Goal: Task Accomplishment & Management: Manage account settings

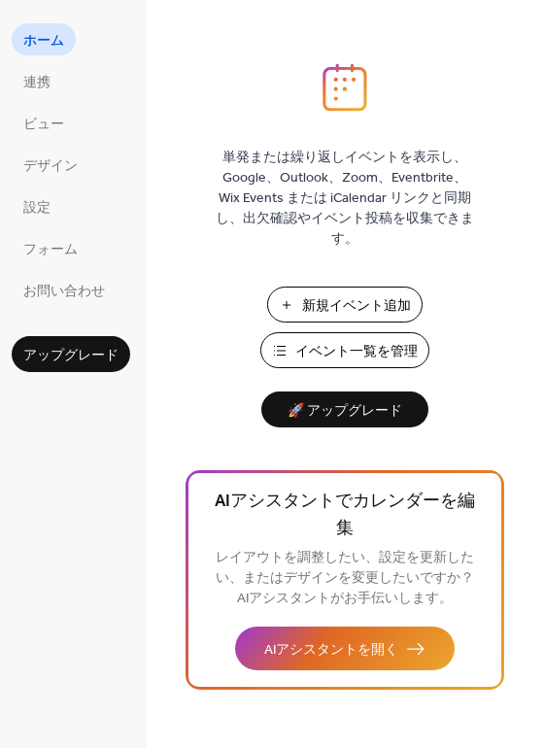
click at [334, 299] on span "新規イベント追加" at bounding box center [356, 306] width 109 height 20
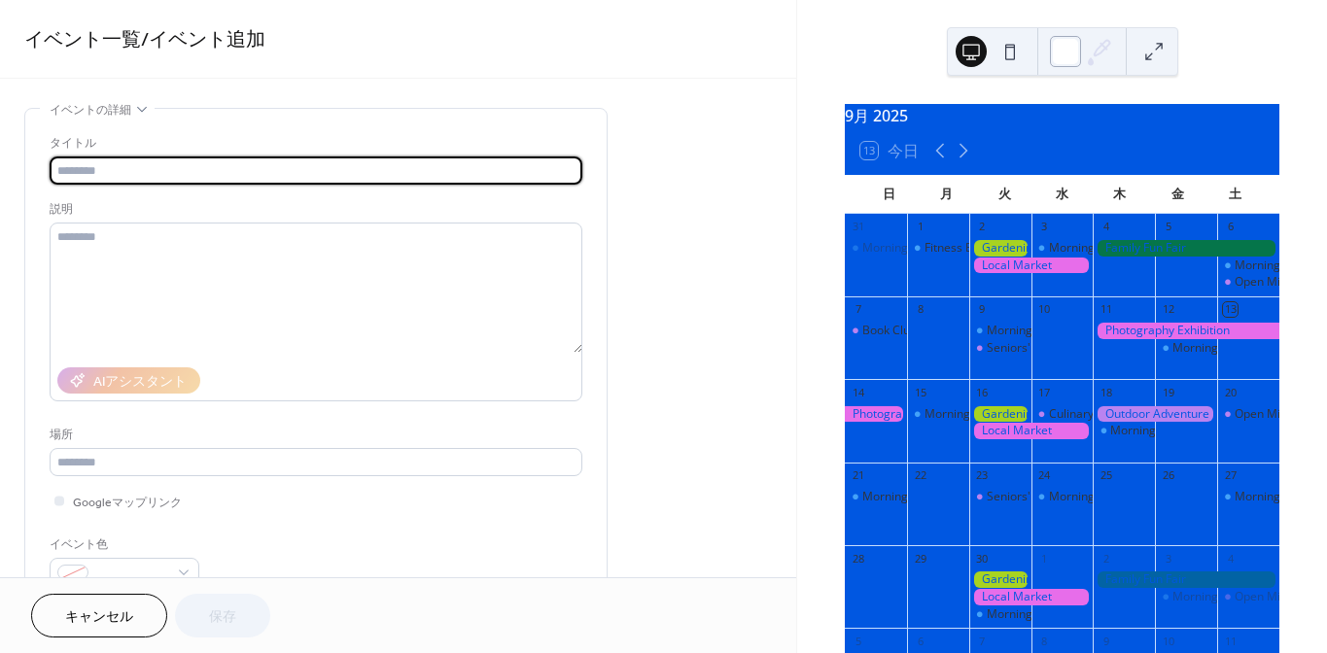
click at [1062, 53] on div at bounding box center [1065, 51] width 31 height 31
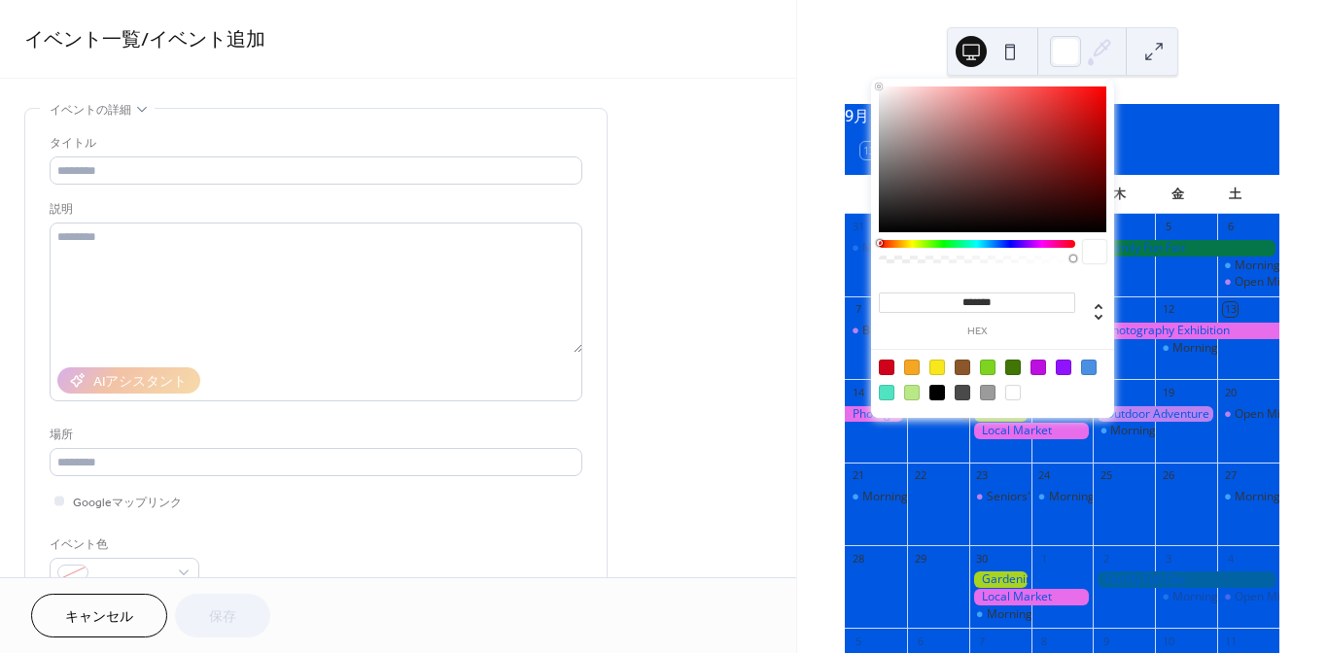
click at [1096, 50] on icon at bounding box center [1101, 49] width 16 height 16
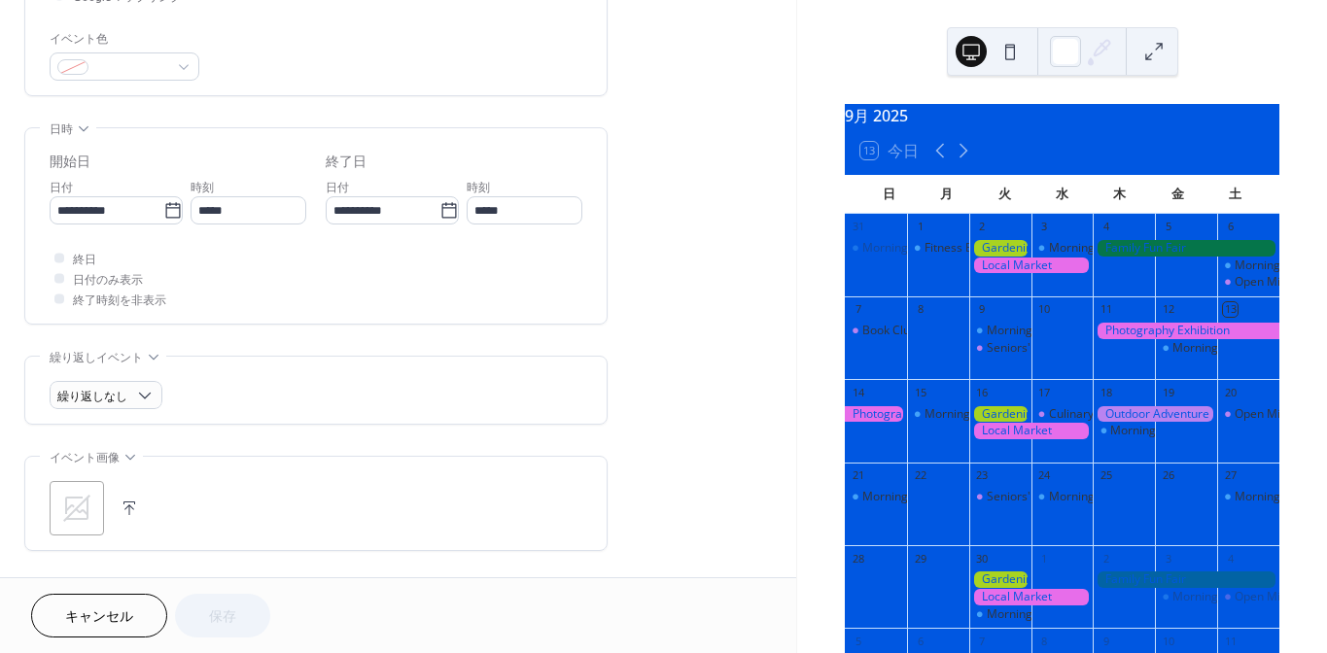
scroll to position [719, 0]
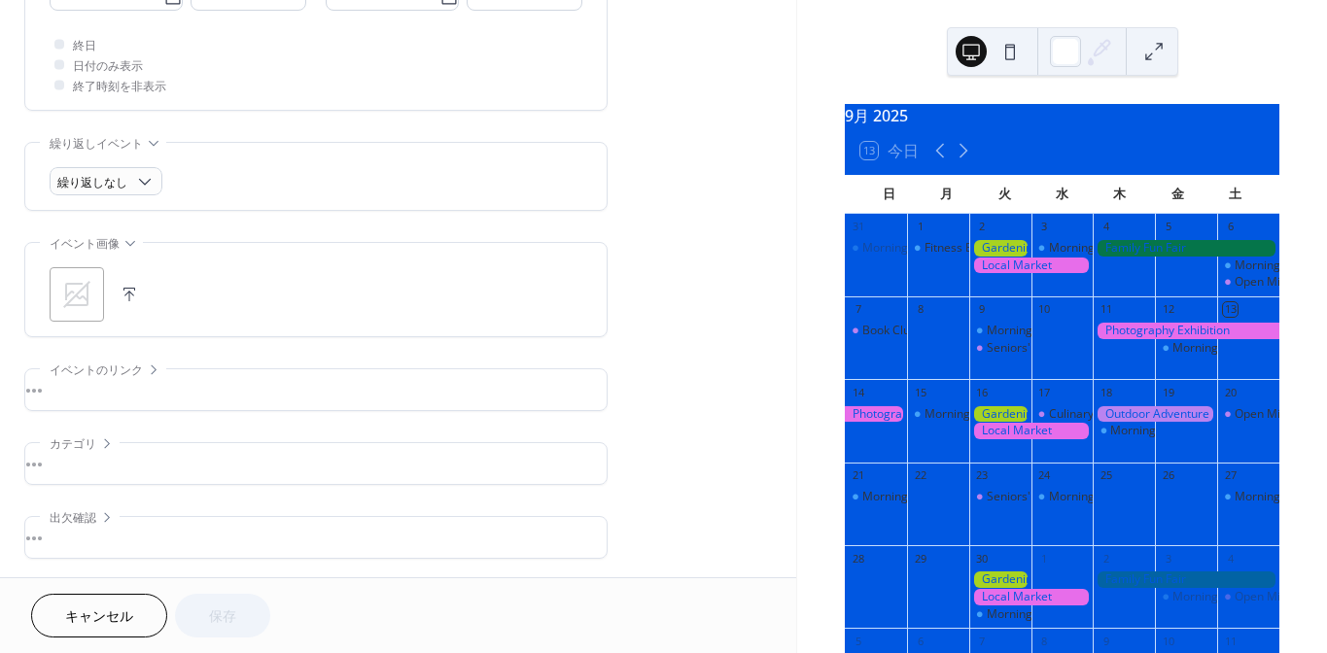
click at [94, 616] on span "キャンセル" at bounding box center [99, 617] width 68 height 20
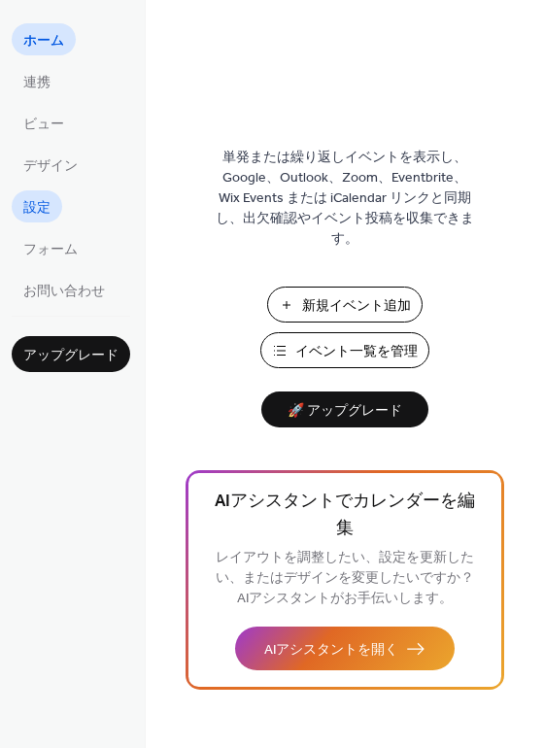
click at [48, 198] on span "設定" at bounding box center [36, 208] width 27 height 20
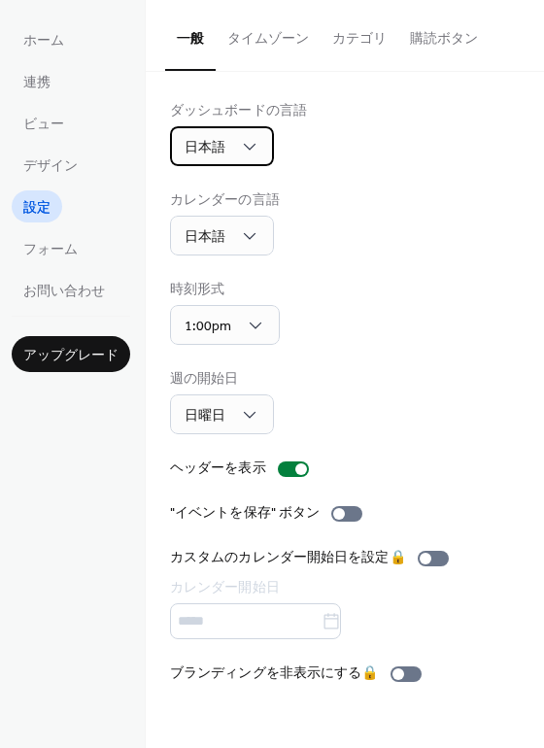
click at [243, 133] on div "日本語" at bounding box center [222, 146] width 104 height 40
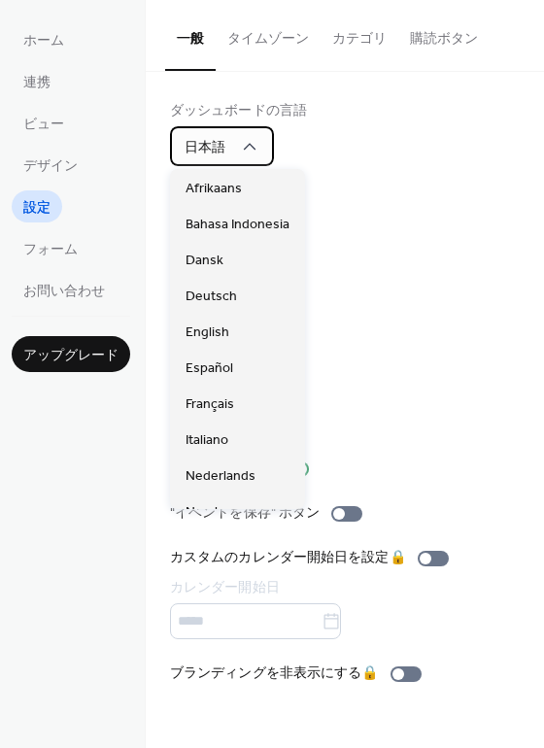
scroll to position [486, 0]
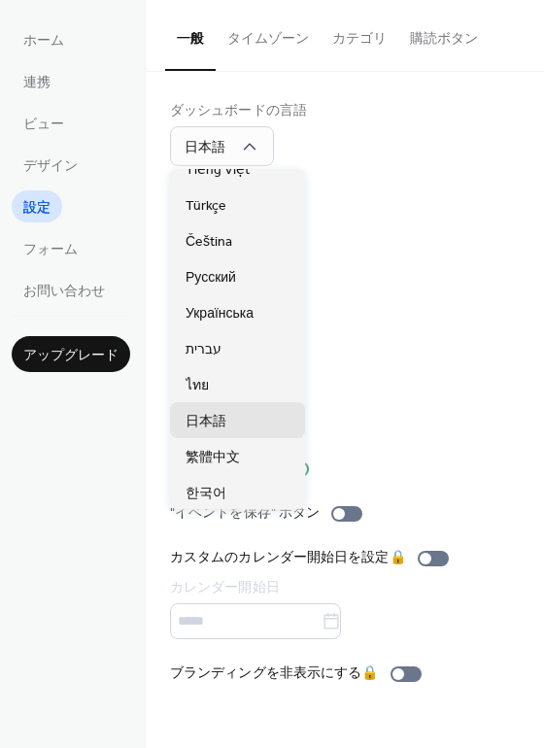
click at [422, 309] on div "時刻形式 1:00pm" at bounding box center [345, 312] width 350 height 65
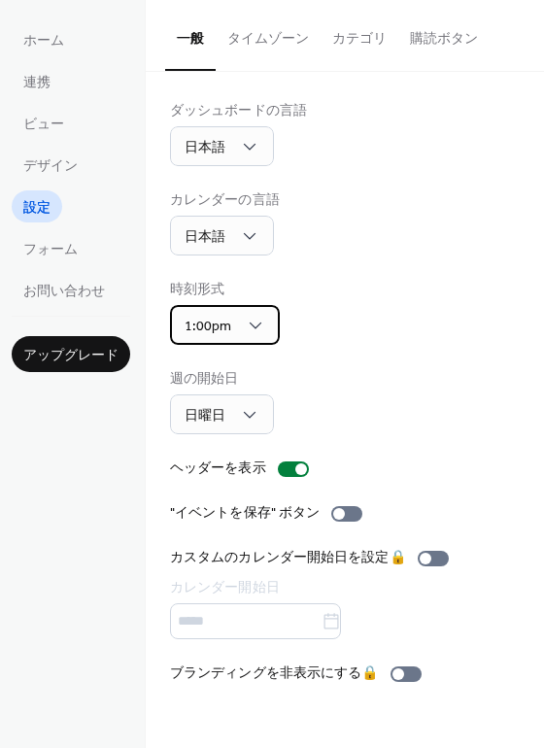
click at [233, 332] on div "1:00pm" at bounding box center [225, 325] width 110 height 40
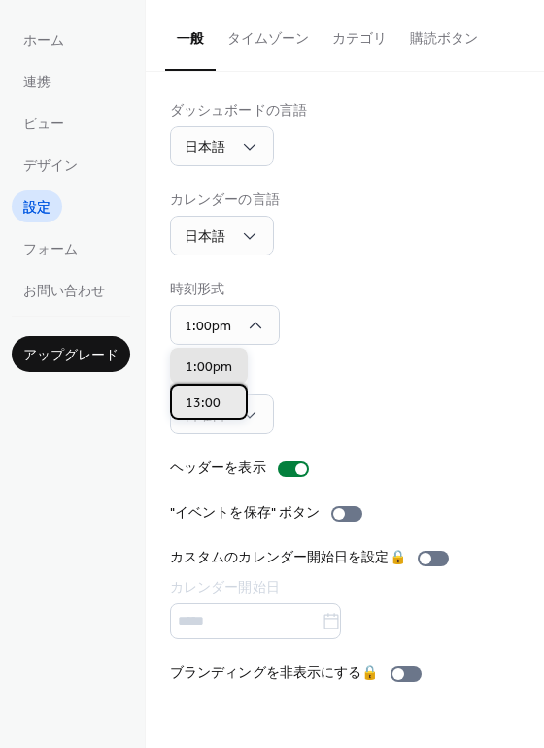
click at [217, 406] on span "13:00" at bounding box center [203, 404] width 35 height 20
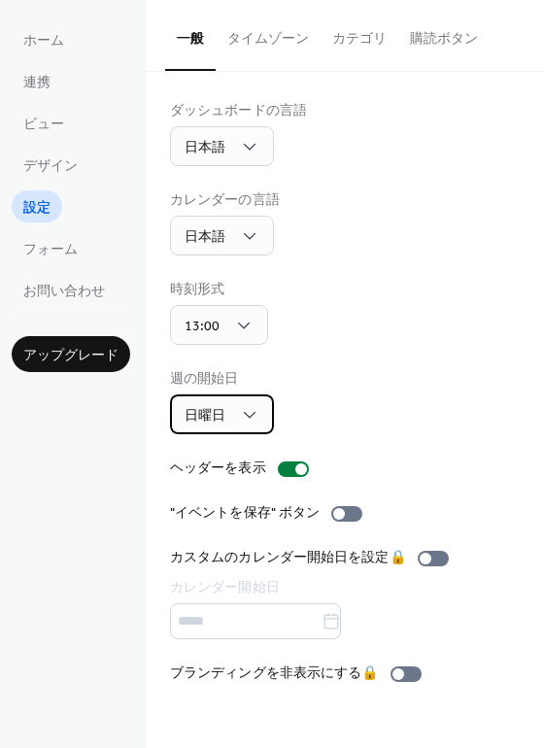
click at [218, 406] on span "日曜日" at bounding box center [205, 416] width 41 height 26
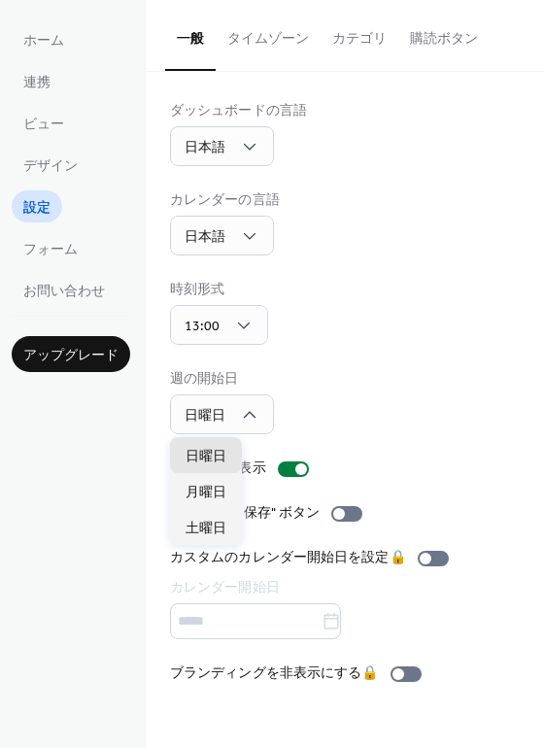
click at [391, 340] on div "時刻形式 13:00" at bounding box center [345, 312] width 350 height 65
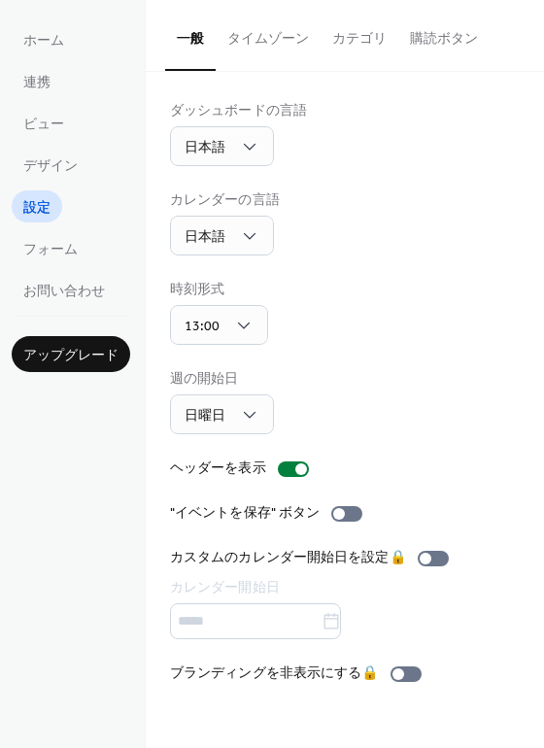
click at [262, 34] on button "タイムゾーン" at bounding box center [268, 34] width 105 height 69
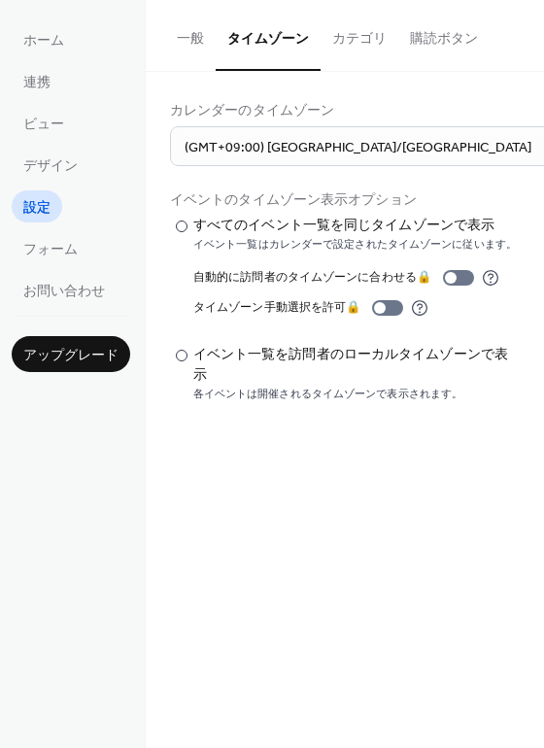
click at [336, 43] on button "カテゴリ" at bounding box center [360, 34] width 78 height 69
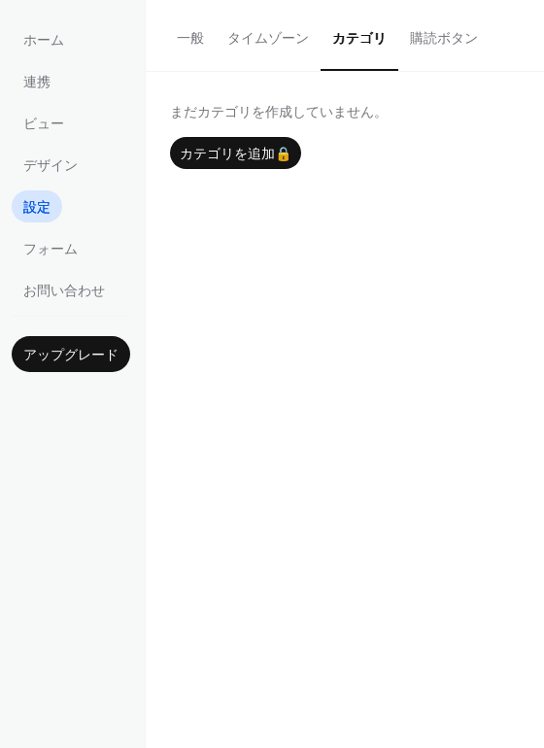
click at [444, 55] on button "購読ボタン" at bounding box center [443, 34] width 91 height 69
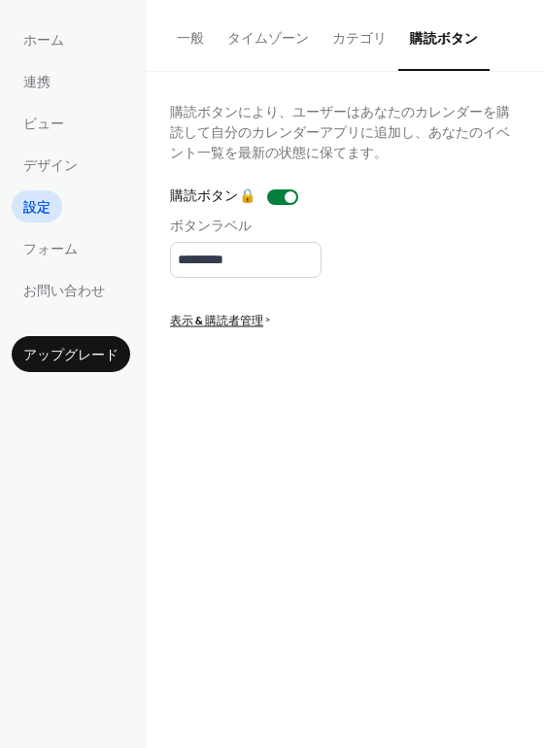
click at [206, 34] on button "一般" at bounding box center [190, 34] width 51 height 69
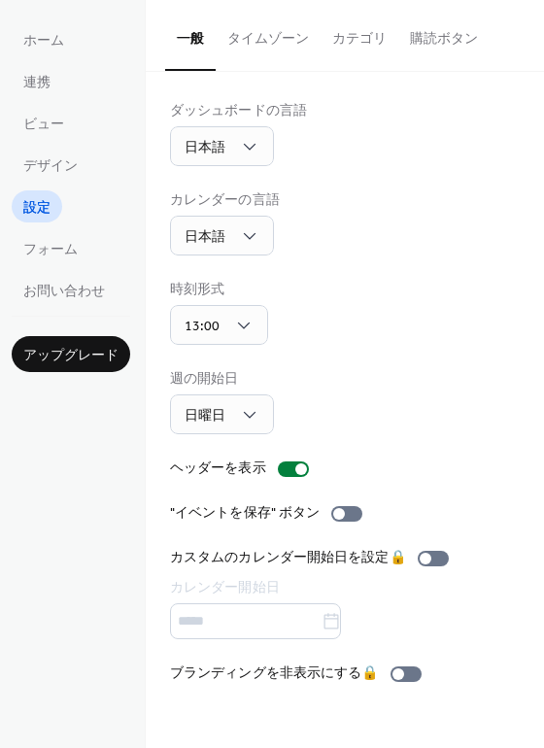
click at [443, 48] on button "購読ボタン" at bounding box center [443, 34] width 91 height 69
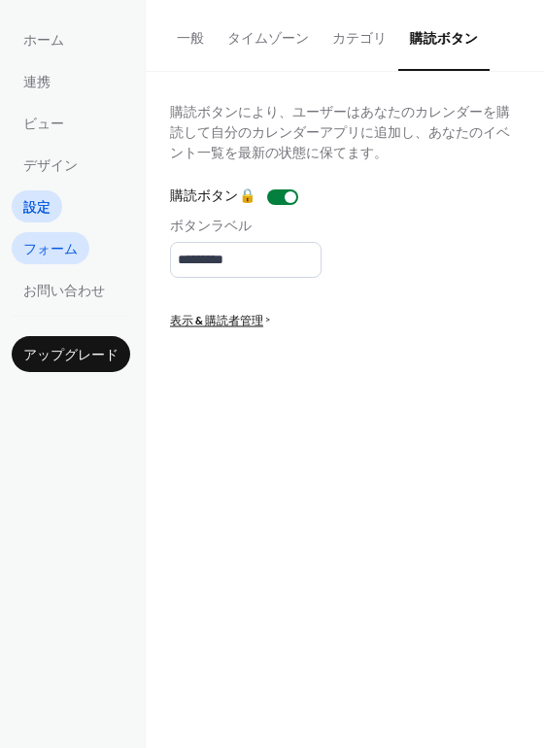
click at [62, 253] on span "フォーム" at bounding box center [50, 250] width 54 height 20
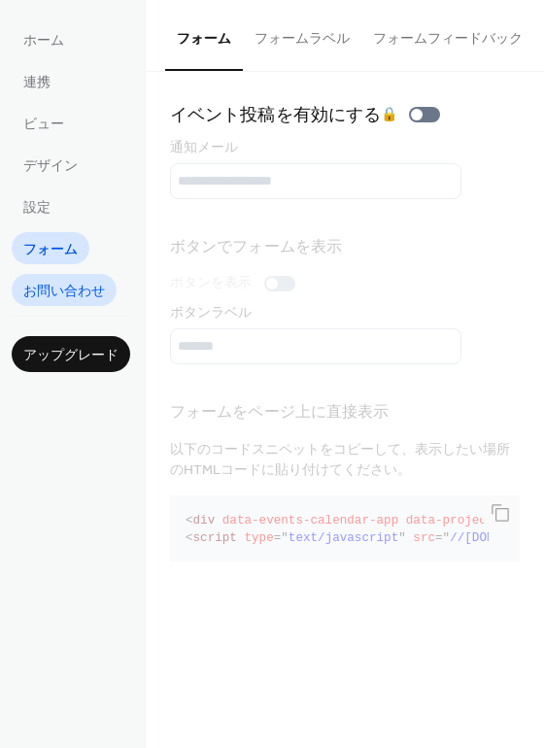
click at [72, 275] on link "お問い合わせ" at bounding box center [64, 290] width 105 height 32
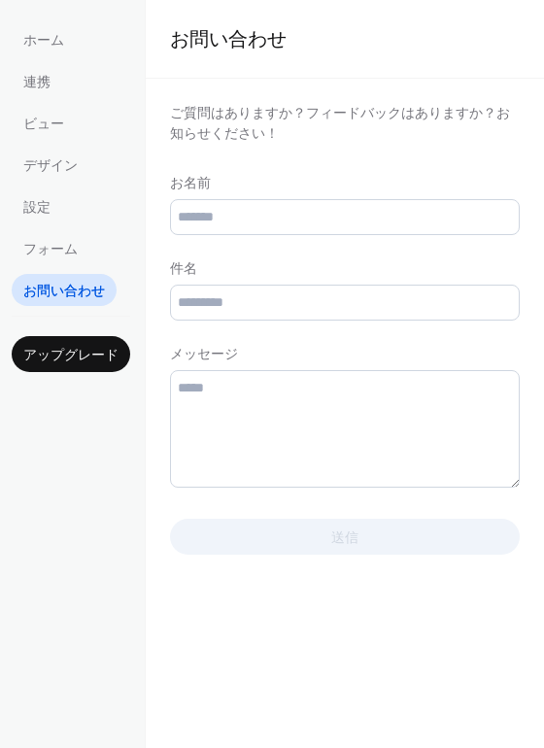
click at [44, 63] on ul "ホーム 連携 ビュー デザイン 設定 フォーム お問い合わせ" at bounding box center [71, 164] width 119 height 283
click at [50, 77] on span "連携" at bounding box center [36, 83] width 27 height 20
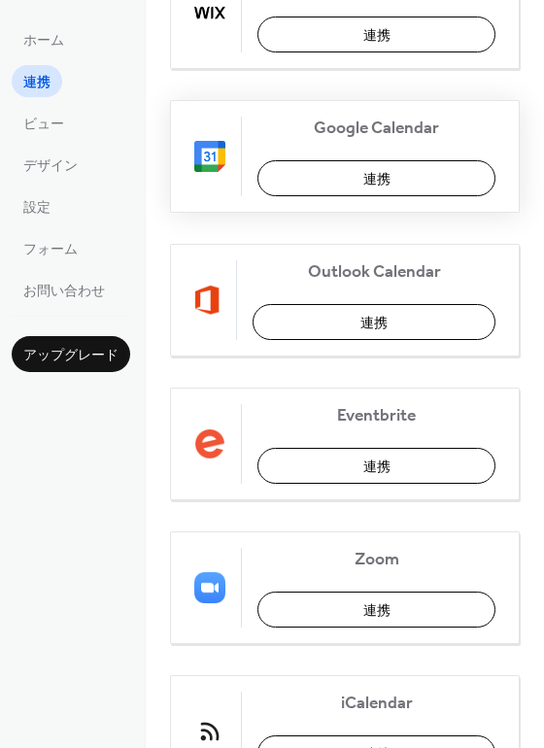
scroll to position [447, 0]
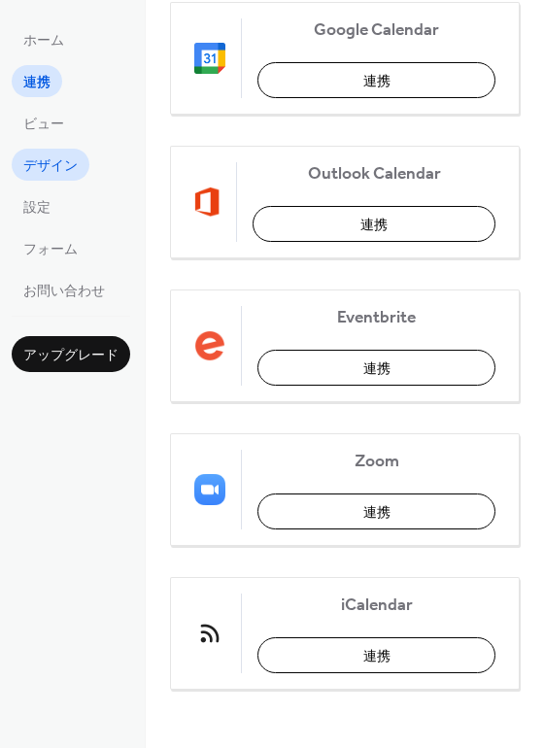
click at [61, 156] on span "デザイン" at bounding box center [50, 166] width 54 height 20
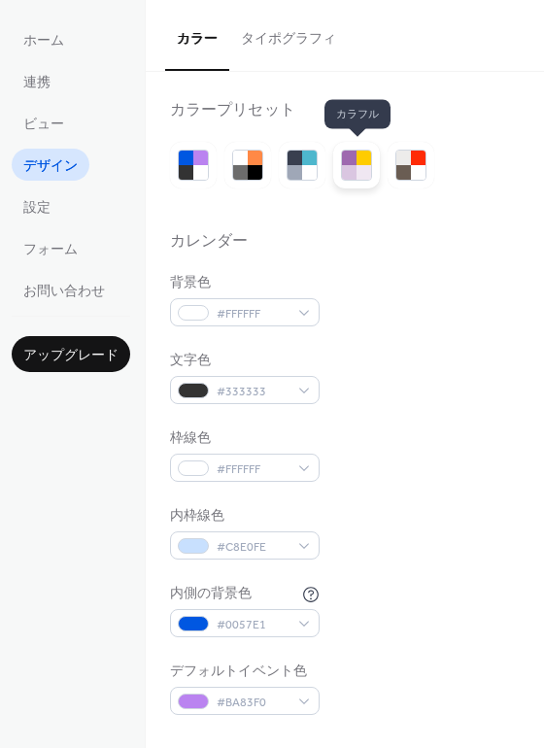
click at [343, 169] on div at bounding box center [349, 172] width 15 height 15
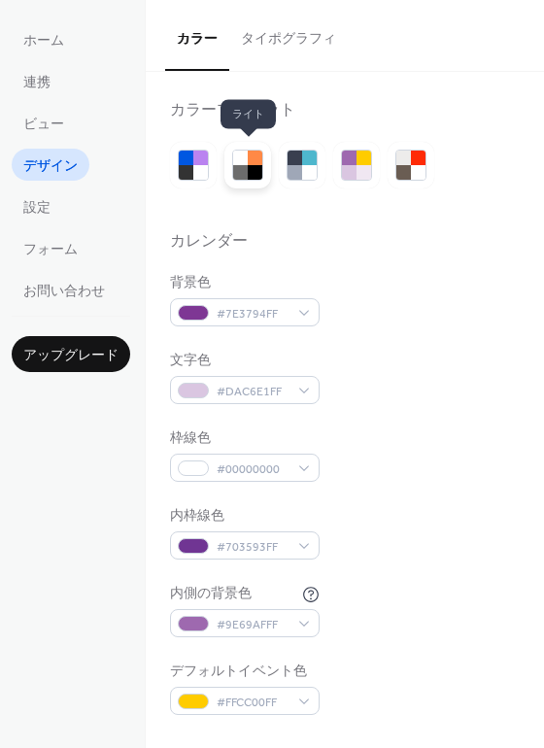
click at [251, 168] on div at bounding box center [255, 172] width 15 height 15
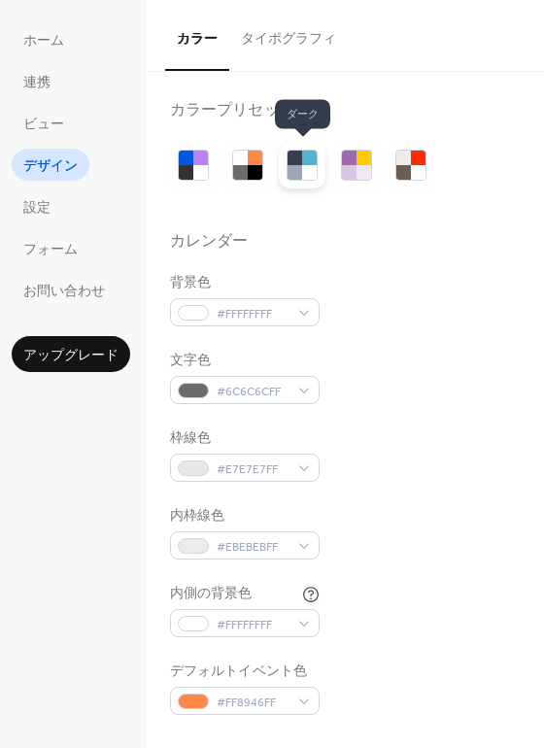
click at [288, 168] on div at bounding box center [295, 172] width 15 height 15
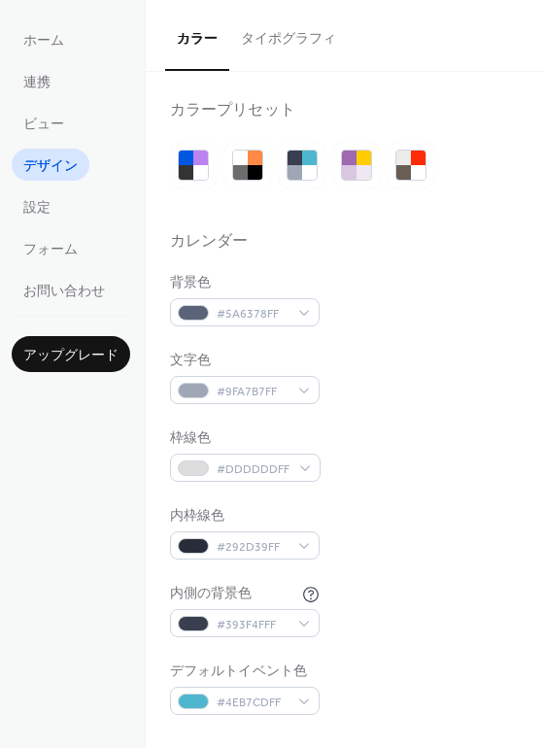
click at [263, 160] on div at bounding box center [247, 165] width 47 height 47
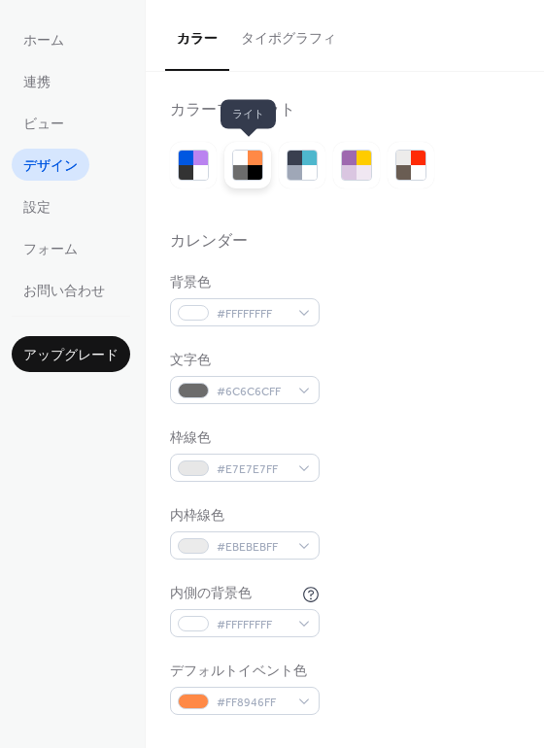
click at [248, 168] on div at bounding box center [255, 172] width 15 height 15
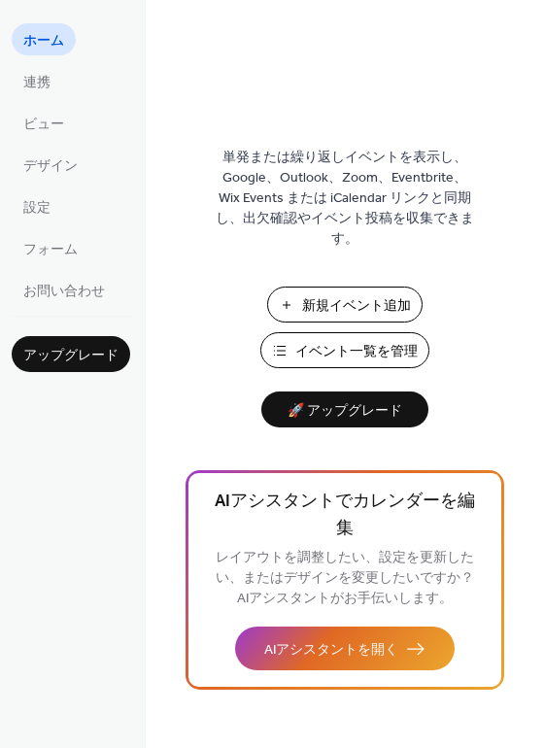
click at [347, 349] on span "イベント一覧を管理" at bounding box center [356, 352] width 122 height 20
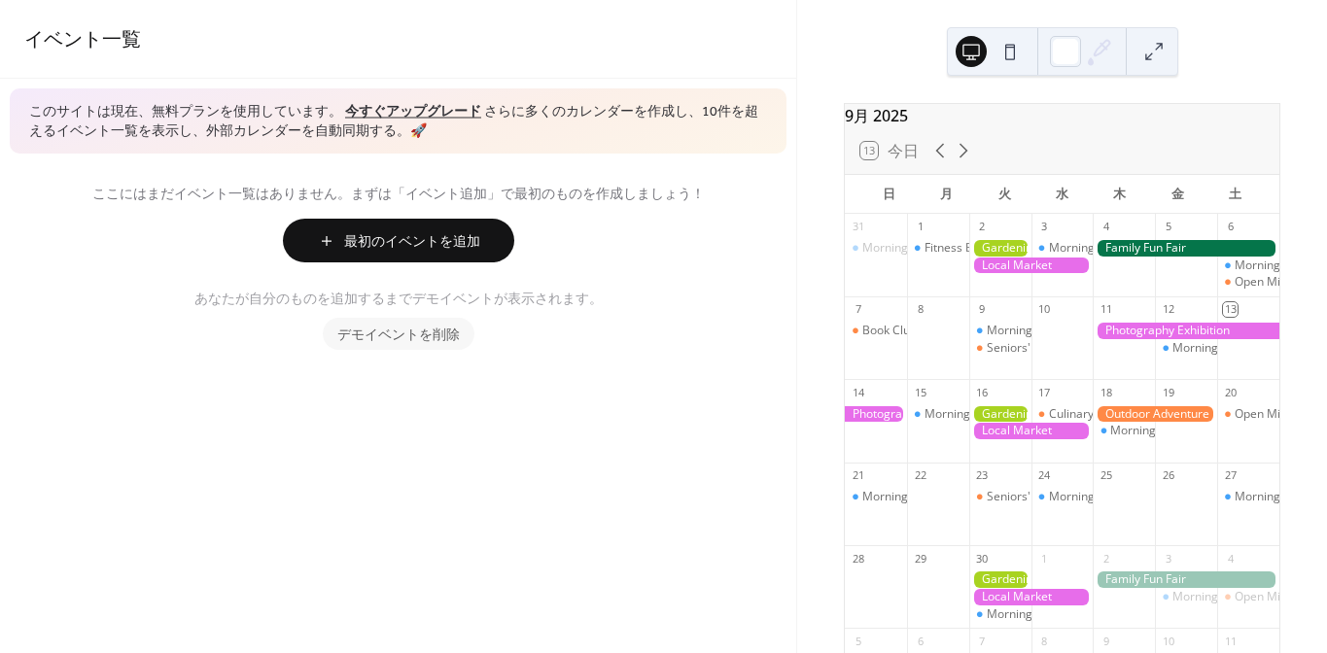
click at [1009, 274] on div at bounding box center [1031, 266] width 124 height 17
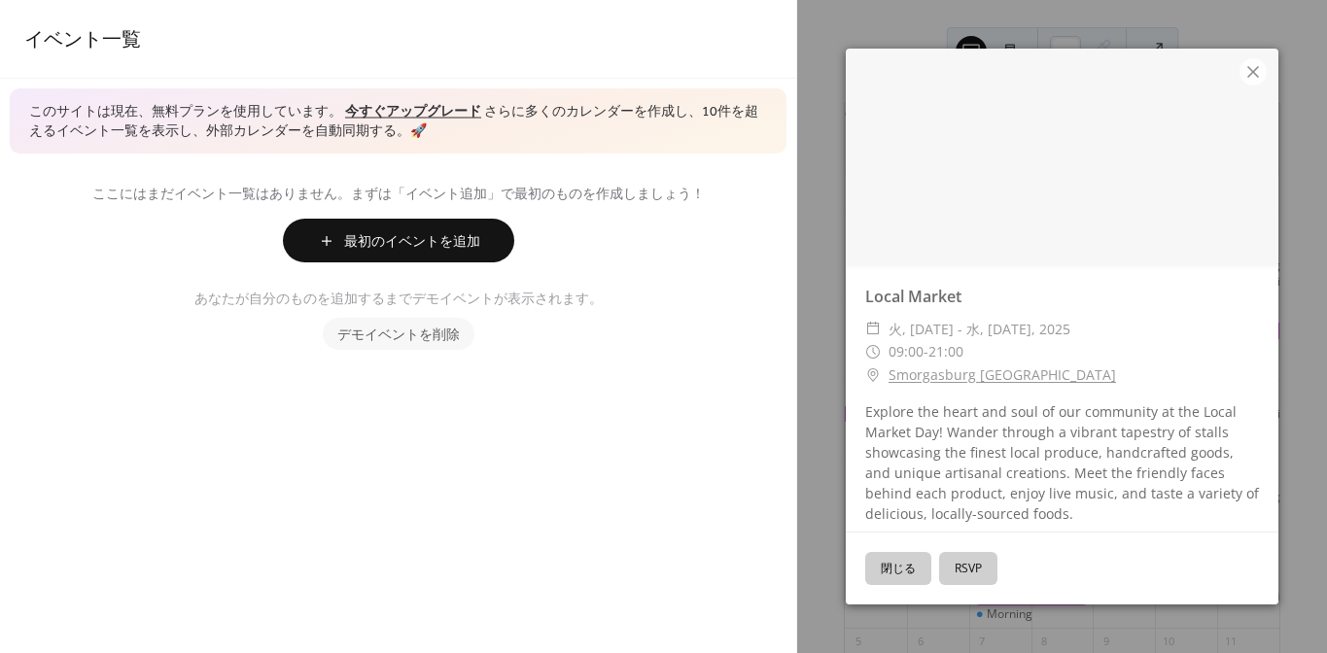
scroll to position [7, 0]
click at [442, 329] on span "デモイベントを削除" at bounding box center [398, 336] width 122 height 20
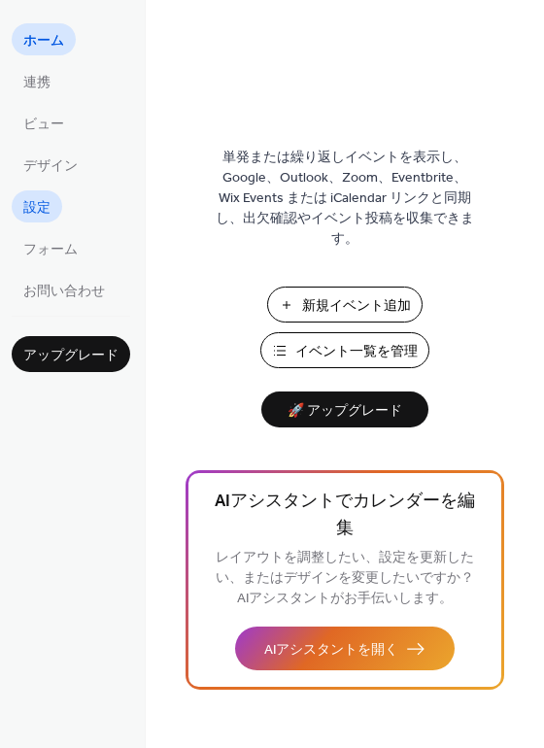
click at [52, 215] on link "設定" at bounding box center [37, 206] width 51 height 32
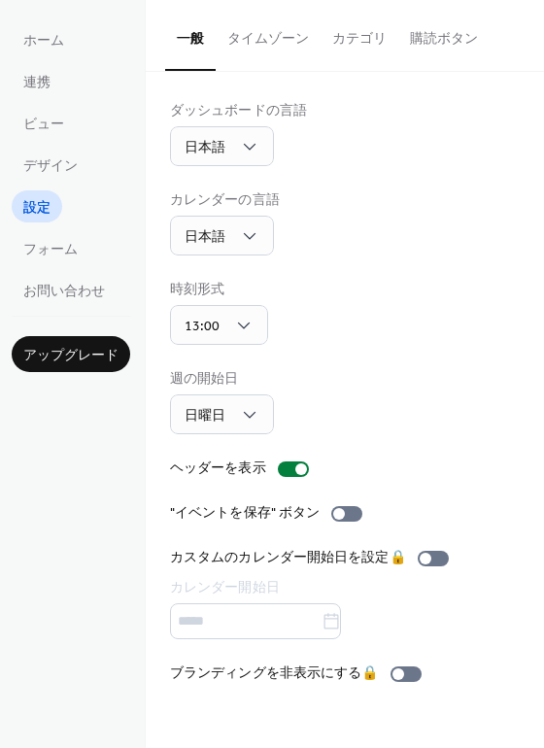
click at [464, 49] on button "購読ボタン" at bounding box center [443, 34] width 91 height 69
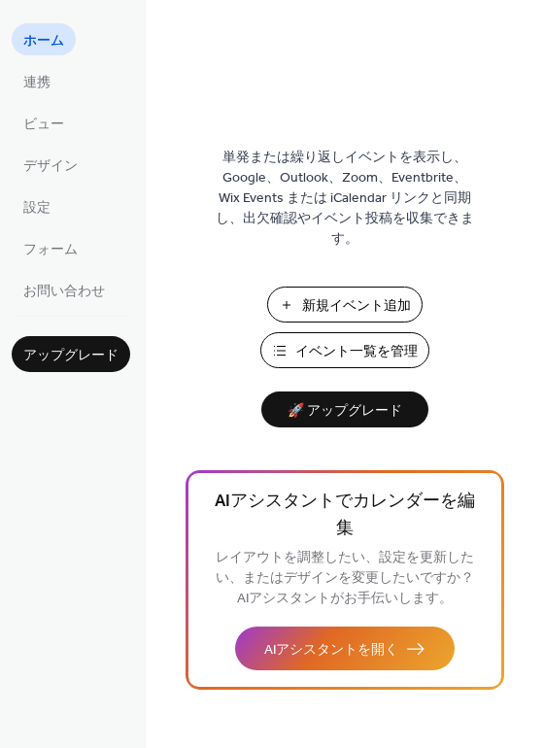
click at [364, 342] on span "イベント一覧を管理" at bounding box center [356, 352] width 122 height 20
click at [49, 206] on span "設定" at bounding box center [36, 208] width 27 height 20
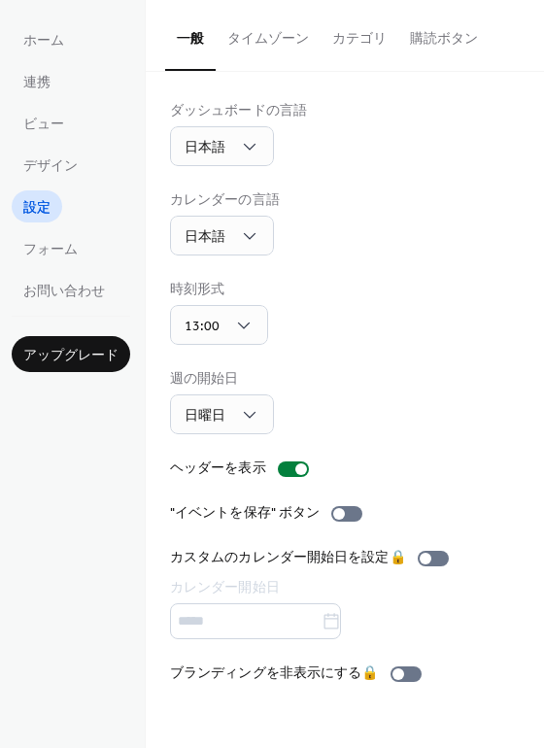
click at [415, 38] on button "購読ボタン" at bounding box center [443, 34] width 91 height 69
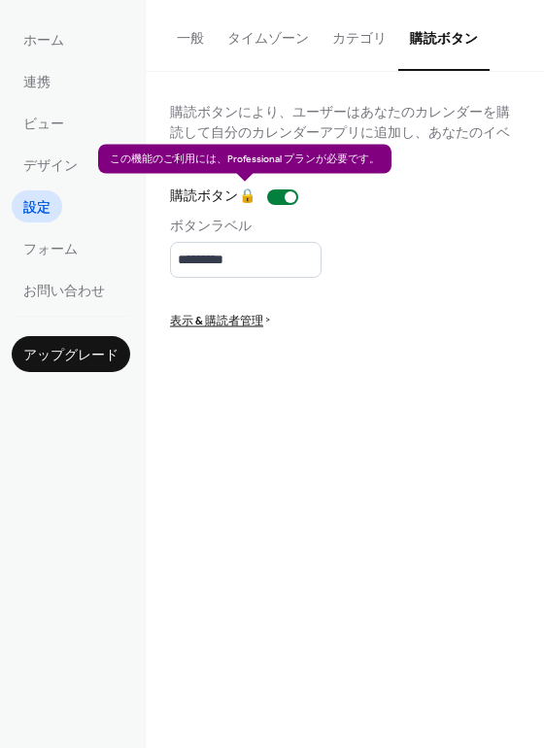
click at [289, 196] on div "購読ボタン 🔒" at bounding box center [238, 197] width 136 height 20
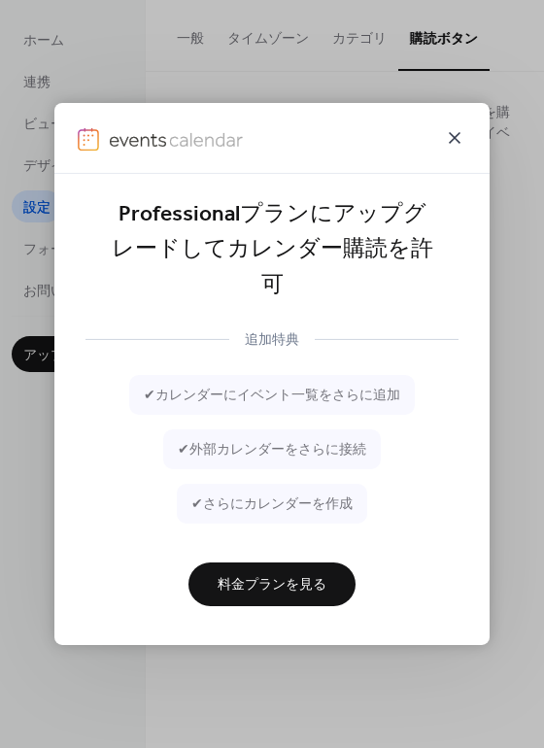
click at [450, 150] on icon at bounding box center [454, 137] width 23 height 23
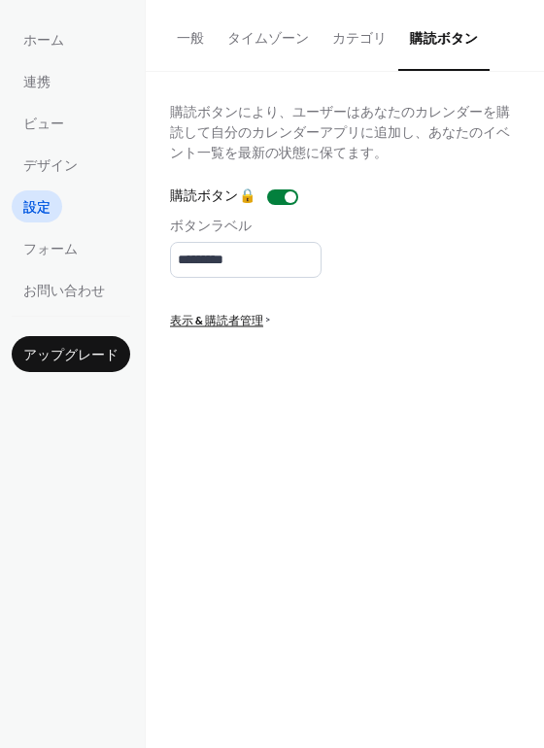
click at [177, 26] on button "一般" at bounding box center [190, 34] width 51 height 69
